Goal: Information Seeking & Learning: Understand process/instructions

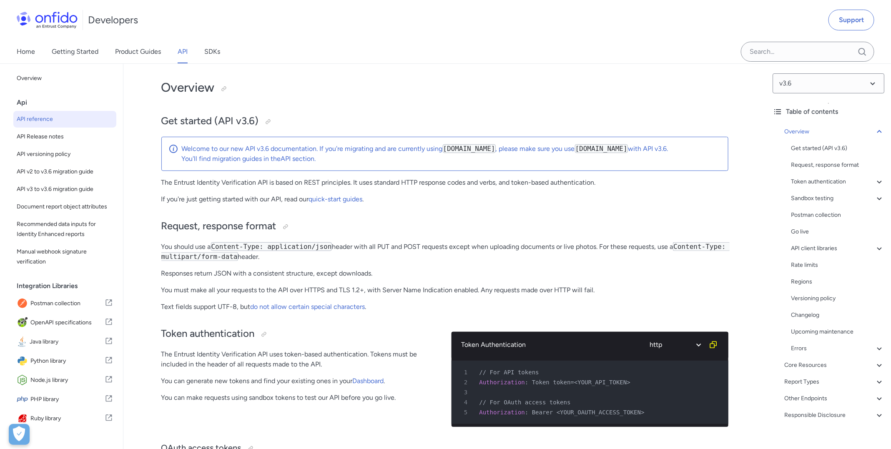
scroll to position [90, 0]
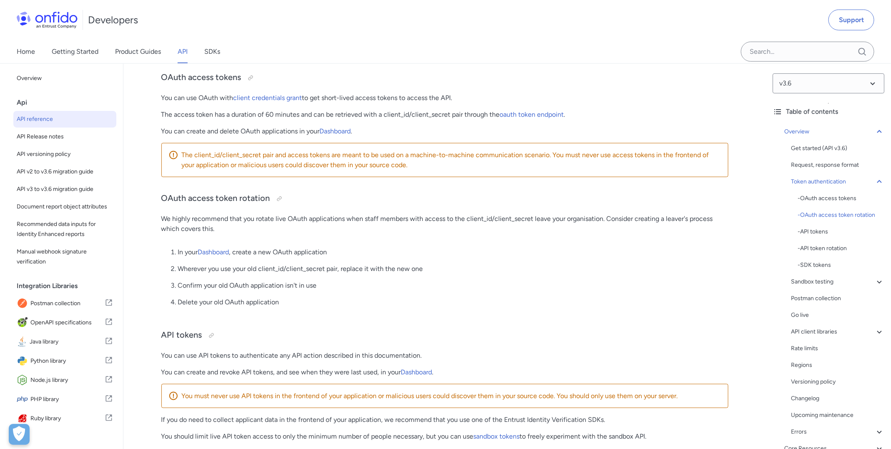
scroll to position [305, 0]
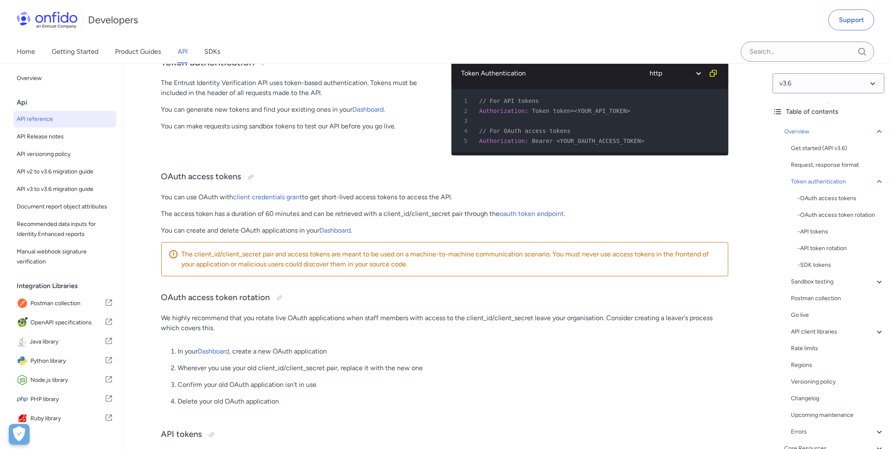
click at [259, 126] on p "You can make requests using sandbox tokens to test our API before you go live." at bounding box center [299, 126] width 277 height 10
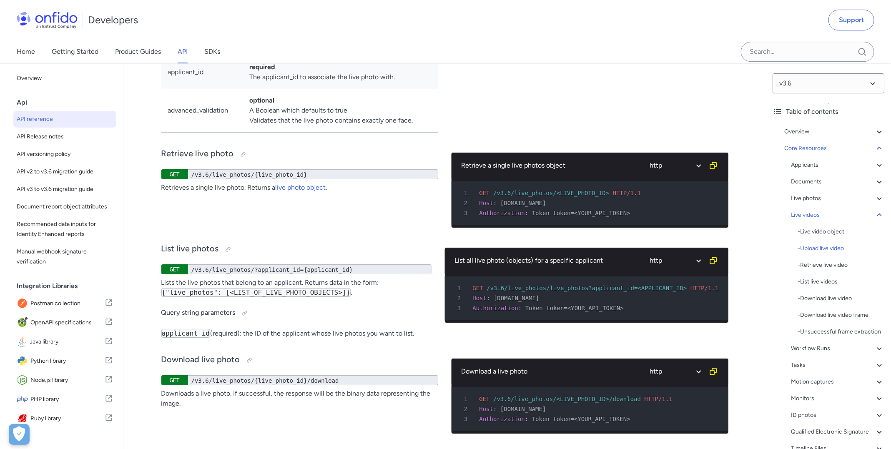
scroll to position [16587, 0]
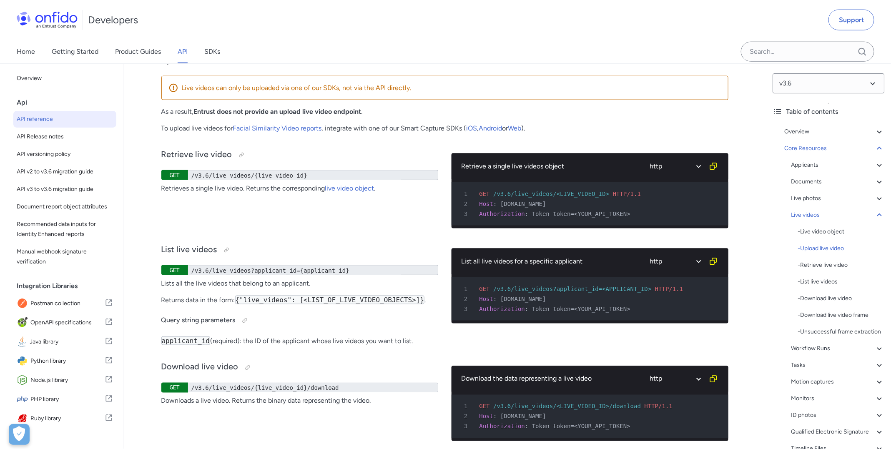
click at [501, 207] on span "[DOMAIN_NAME]" at bounding box center [524, 204] width 46 height 7
drag, startPoint x: 501, startPoint y: 224, endPoint x: 560, endPoint y: 224, distance: 58.8
click at [546, 207] on span "[DOMAIN_NAME]" at bounding box center [524, 204] width 46 height 7
copy pre "api.eu.onfido.com 3"
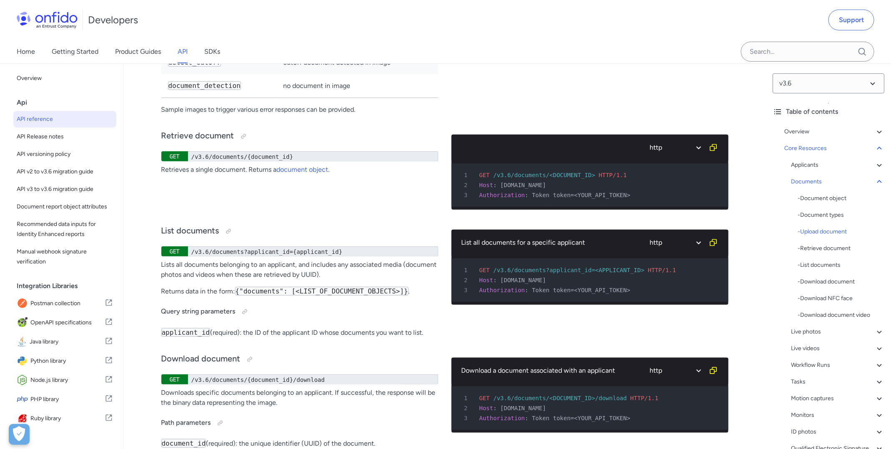
scroll to position [14513, 0]
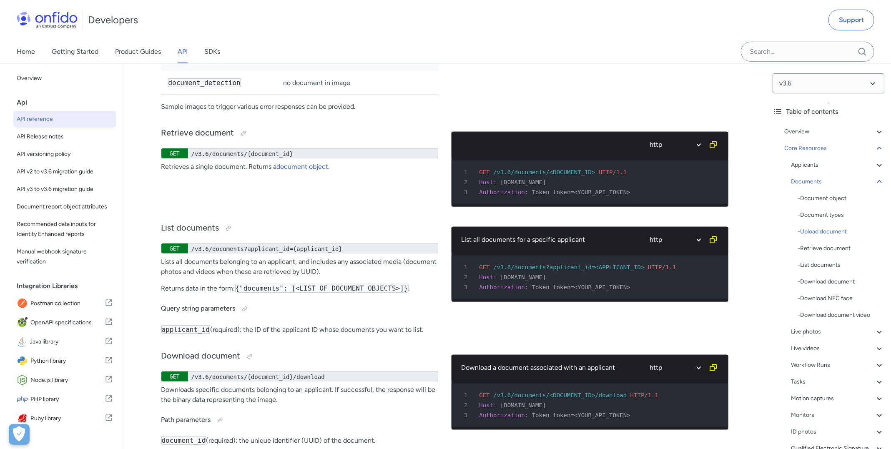
click at [503, 186] on span "[DOMAIN_NAME]" at bounding box center [524, 182] width 46 height 7
drag, startPoint x: 503, startPoint y: 204, endPoint x: 551, endPoint y: 204, distance: 48.8
click at [546, 186] on span "[DOMAIN_NAME]" at bounding box center [524, 182] width 46 height 7
copy span "[DOMAIN_NAME]"
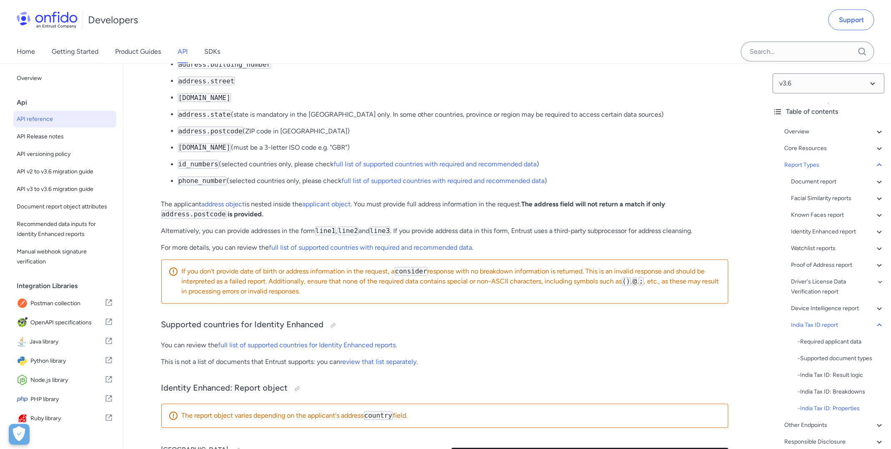
scroll to position [60386, 0]
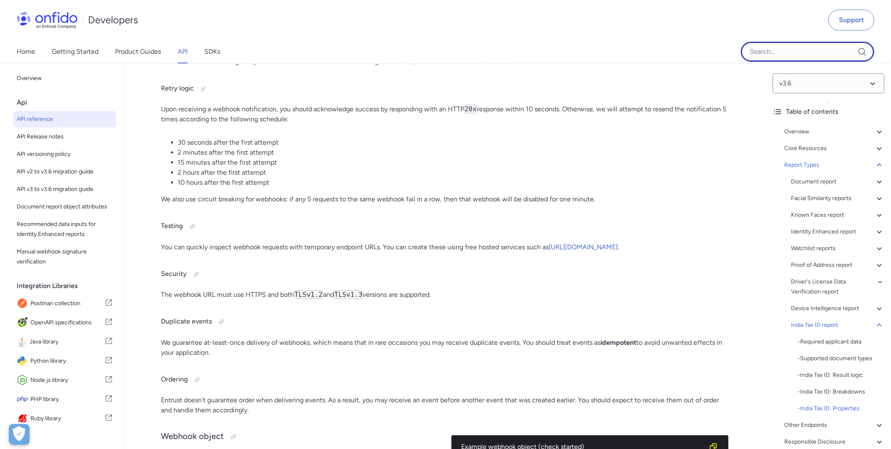
click at [803, 53] on input "Onfido search input field" at bounding box center [807, 52] width 133 height 20
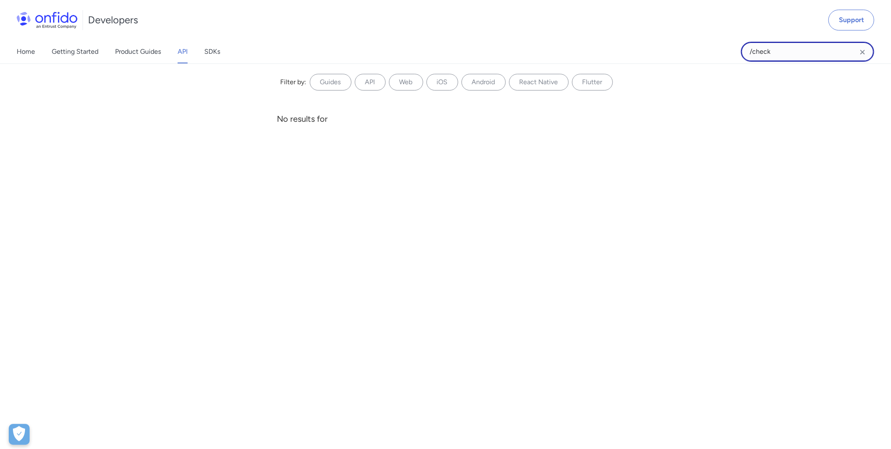
type input "/check"
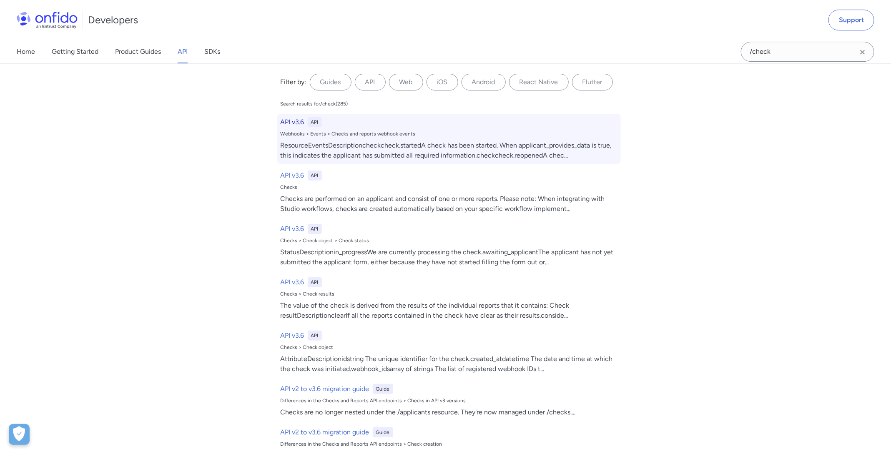
click at [292, 120] on h6 "API v3.6" at bounding box center [293, 122] width 24 height 10
click at [292, 122] on h6 "API v3.6" at bounding box center [293, 122] width 24 height 10
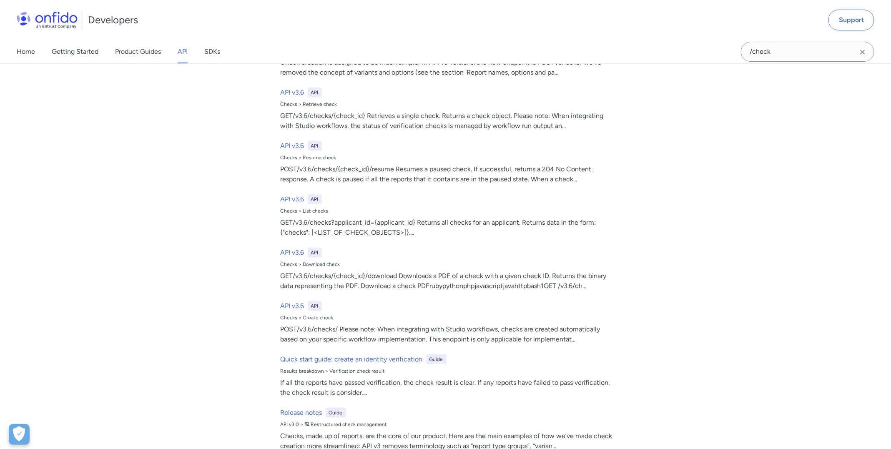
scroll to position [0, 0]
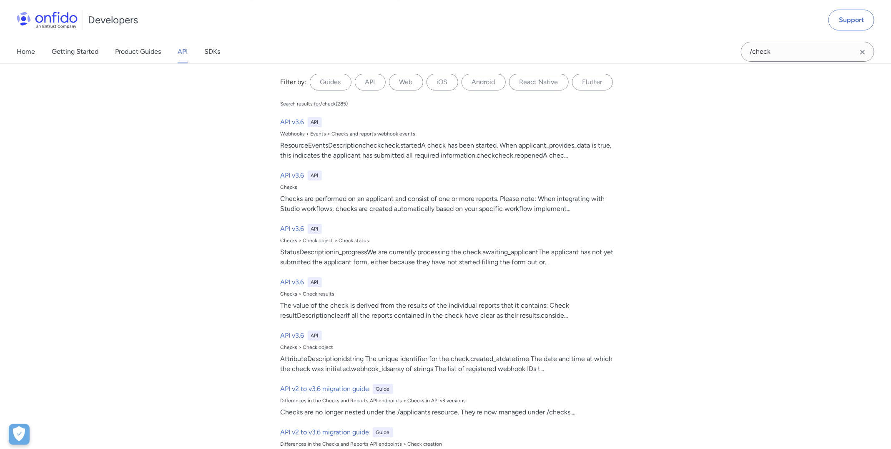
scroll to position [60386, 0]
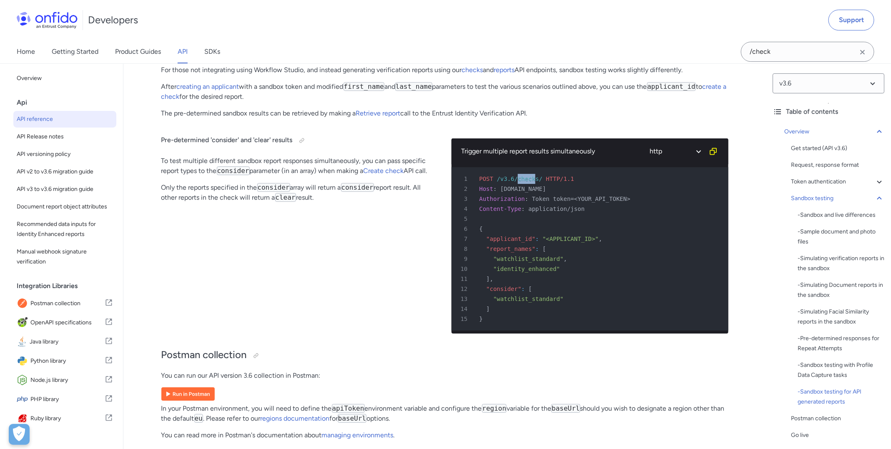
scroll to position [5046, 0]
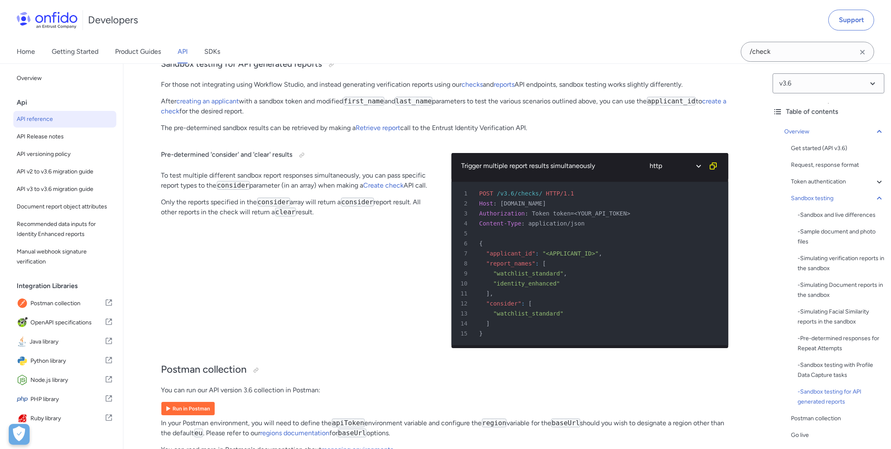
click at [501, 190] on span "/v3.6/checks/" at bounding box center [520, 193] width 46 height 7
drag, startPoint x: 498, startPoint y: 189, endPoint x: 543, endPoint y: 190, distance: 44.6
click at [543, 190] on div "1 POST /v3.6/checks/ HTTP/1.1" at bounding box center [586, 194] width 262 height 10
copy span "/v3.6/checks/"
click at [410, 270] on div "Pre-determined 'consider' and 'clear' results To test multiple different sandbo…" at bounding box center [299, 247] width 277 height 215
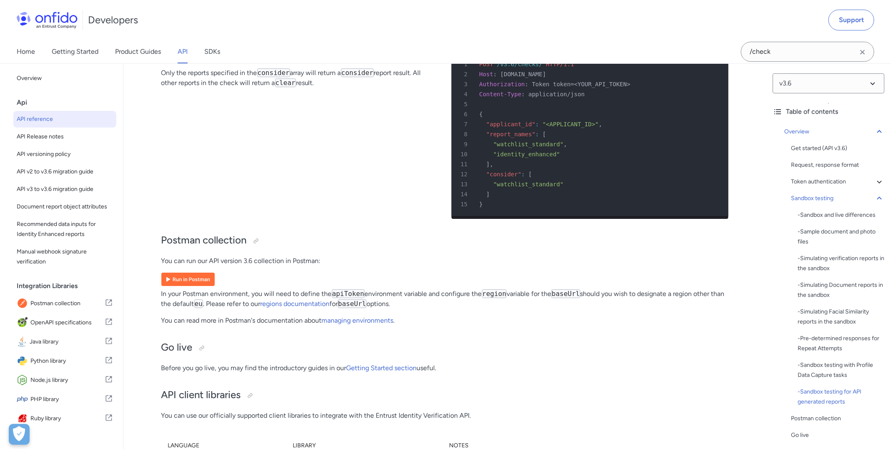
scroll to position [5174, 0]
